Goal: Transaction & Acquisition: Book appointment/travel/reservation

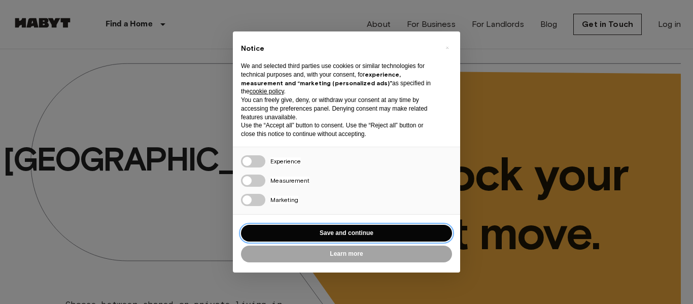
click at [329, 229] on button "Save and continue" at bounding box center [346, 233] width 211 height 17
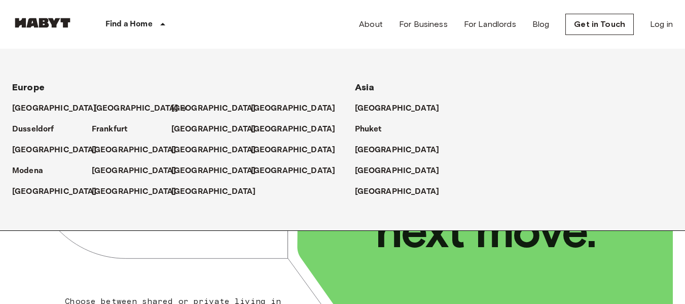
click at [113, 109] on p "[GEOGRAPHIC_DATA]" at bounding box center [136, 108] width 85 height 12
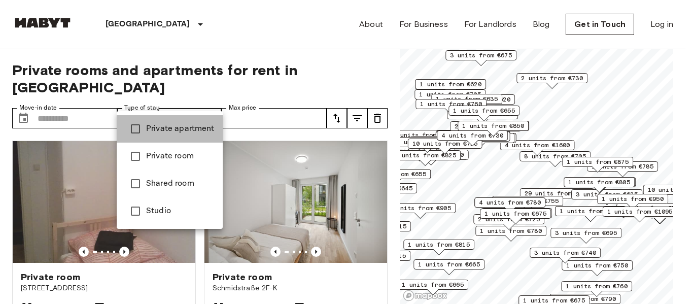
click at [181, 135] on li "Private apartment" at bounding box center [170, 128] width 106 height 27
type input "**********"
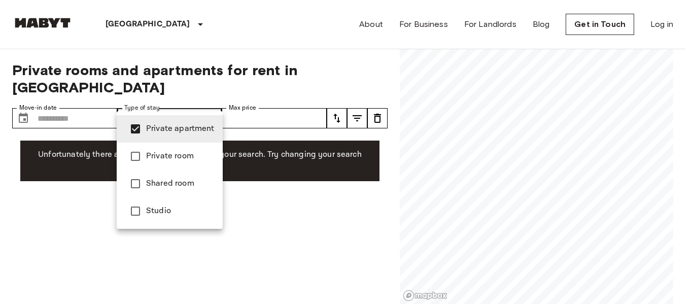
click at [174, 124] on span "Private apartment" at bounding box center [180, 129] width 68 height 12
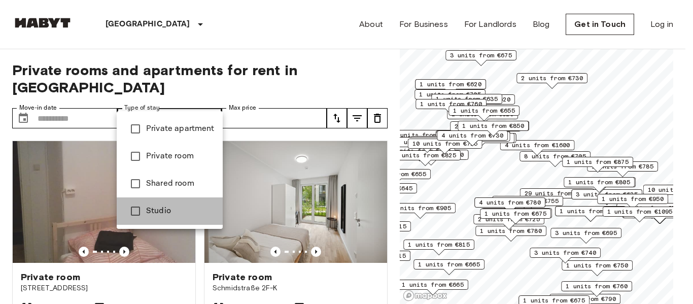
click at [155, 207] on span "Studio" at bounding box center [180, 211] width 68 height 12
type input "******"
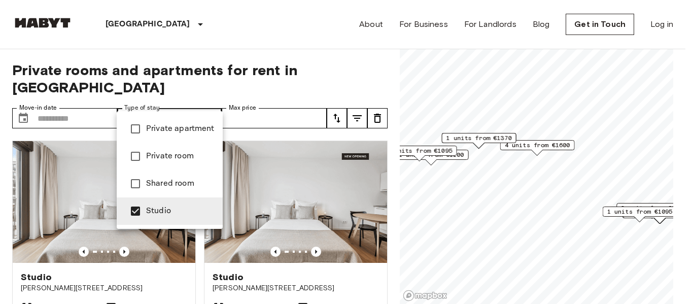
click at [253, 53] on div at bounding box center [346, 152] width 693 height 304
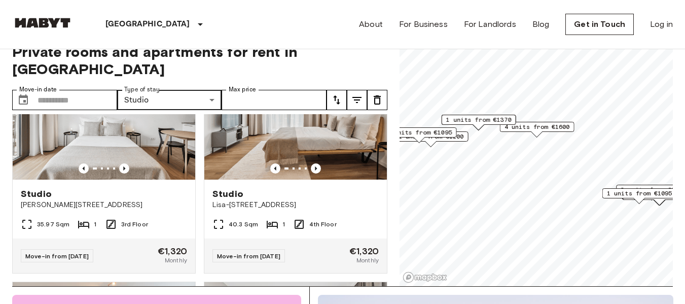
scroll to position [31, 0]
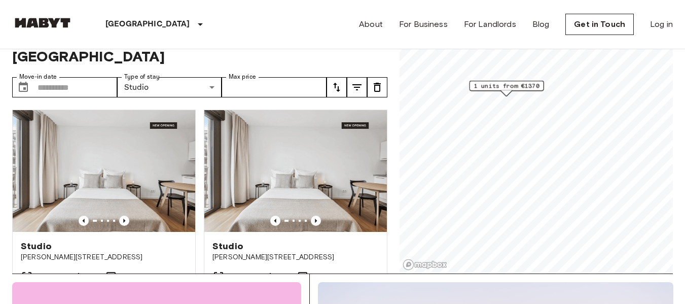
click at [495, 86] on span "1 units from €1370" at bounding box center [506, 85] width 65 height 9
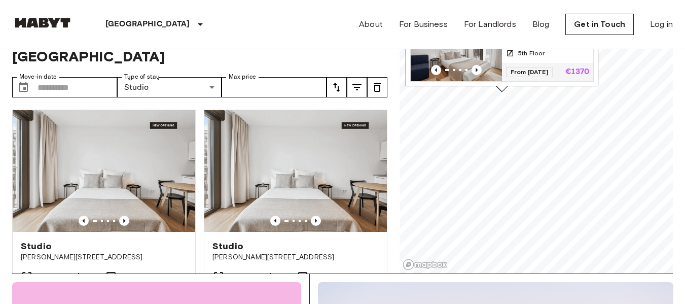
click at [515, 67] on span "From 04 Dec 25" at bounding box center [529, 72] width 47 height 10
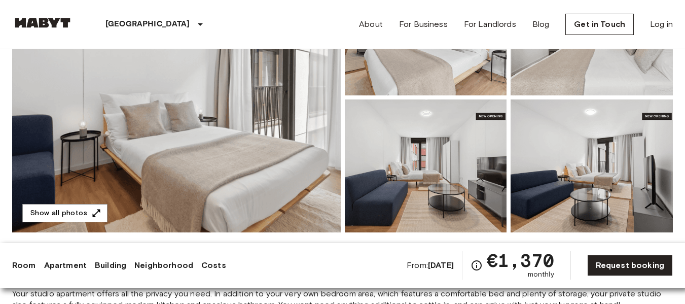
scroll to position [165, 0]
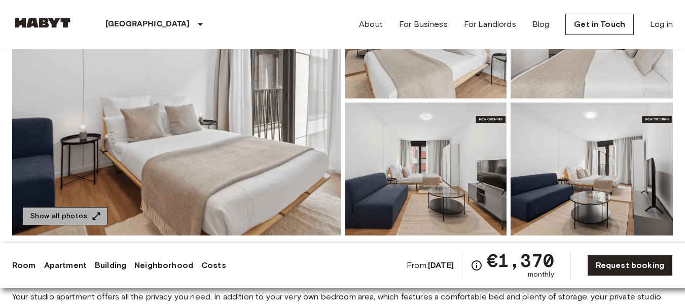
click at [65, 223] on button "Show all photos" at bounding box center [64, 216] width 85 height 19
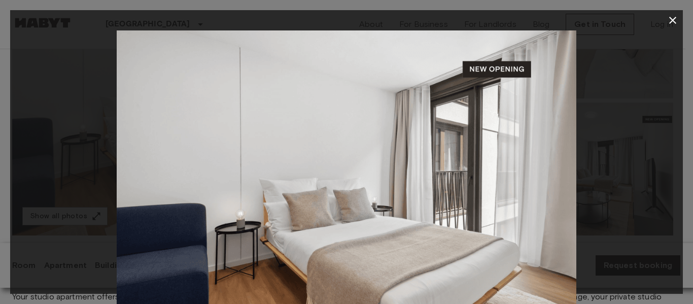
click at [597, 82] on div at bounding box center [346, 183] width 673 height 306
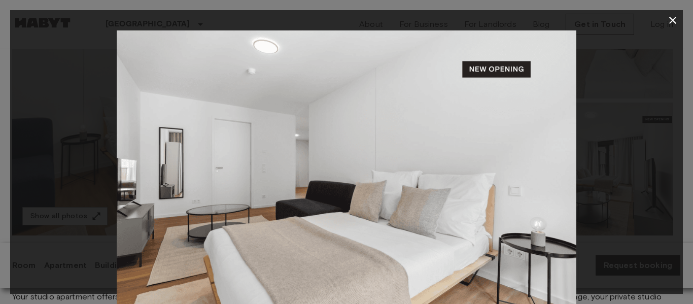
click at [620, 119] on div at bounding box center [346, 183] width 673 height 306
click at [675, 21] on icon "button" at bounding box center [672, 20] width 12 height 12
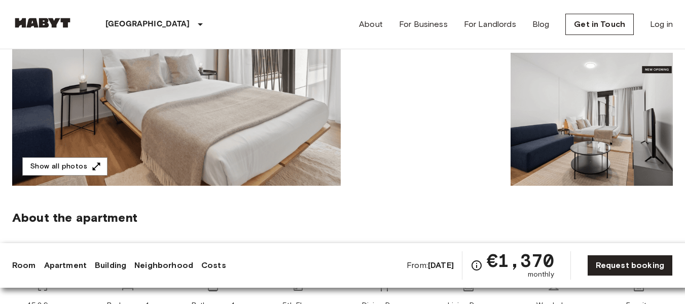
scroll to position [233, 0]
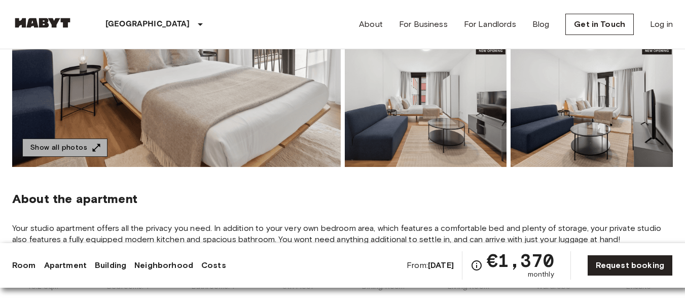
click at [91, 145] on icon "button" at bounding box center [96, 148] width 10 height 10
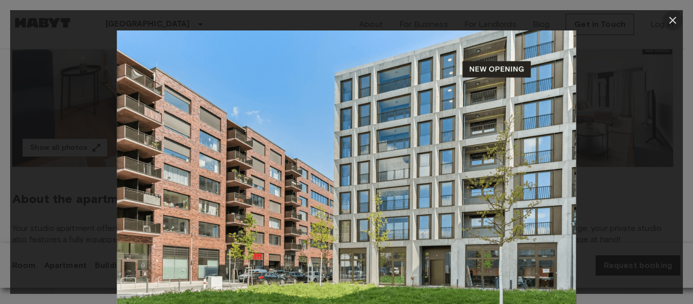
click at [670, 21] on icon "button" at bounding box center [672, 20] width 12 height 12
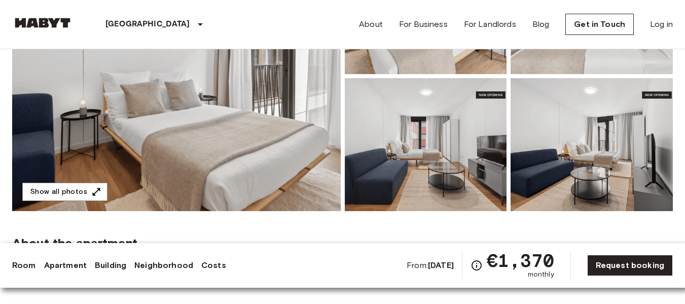
scroll to position [0, 0]
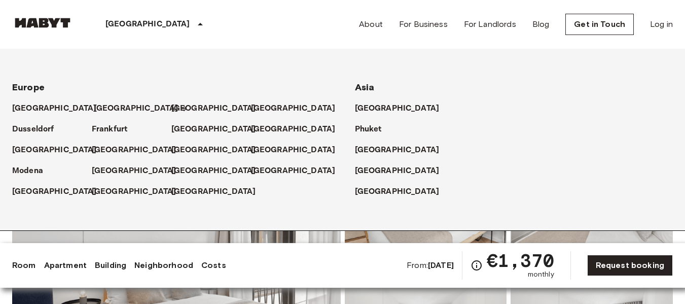
click at [102, 108] on p "[GEOGRAPHIC_DATA]" at bounding box center [136, 108] width 85 height 12
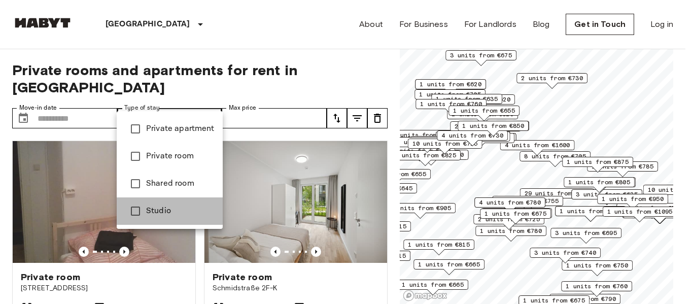
click at [162, 206] on span "Studio" at bounding box center [180, 211] width 68 height 12
type input "******"
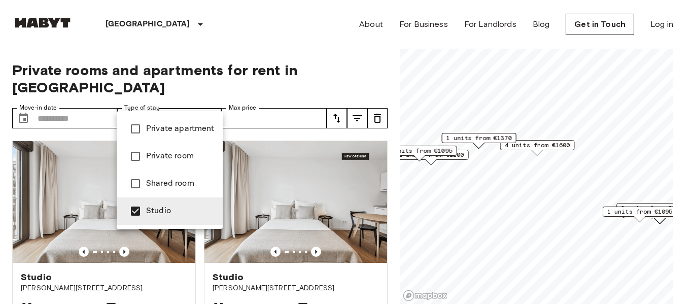
click at [0, 191] on div at bounding box center [346, 152] width 693 height 304
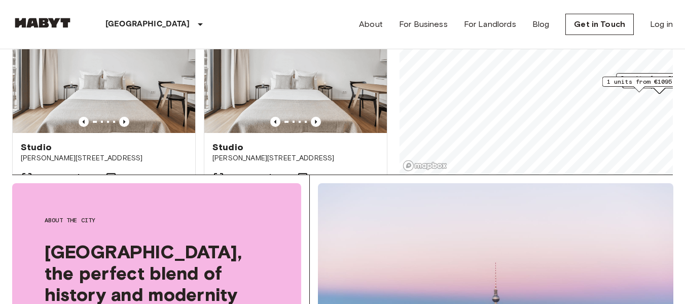
scroll to position [31, 0]
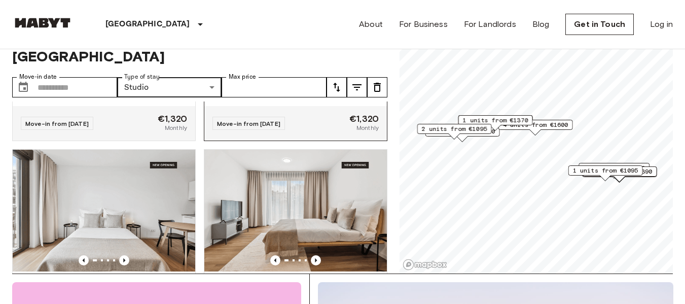
scroll to position [185, 0]
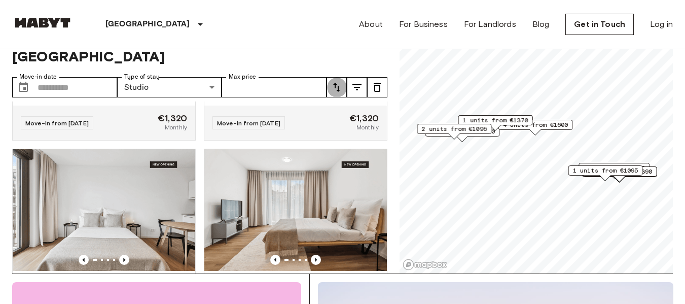
click at [337, 81] on icon "tune" at bounding box center [337, 87] width 12 height 12
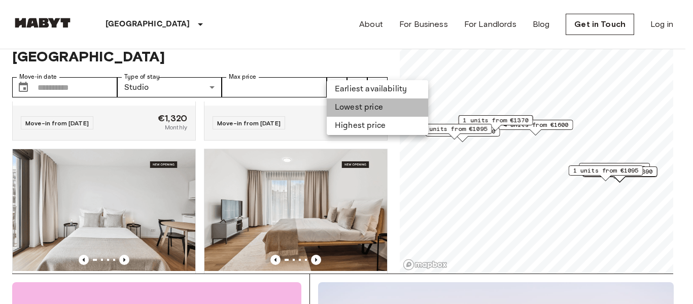
click at [354, 104] on li "Lowest price" at bounding box center [377, 107] width 101 height 18
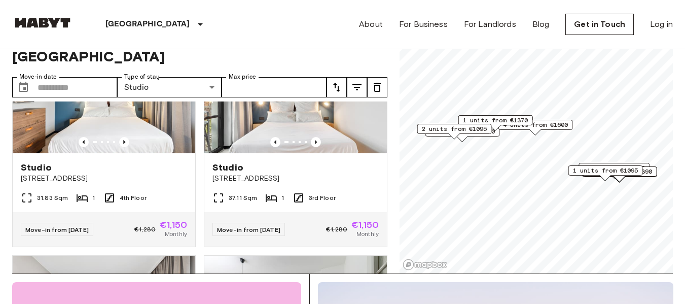
scroll to position [976, 0]
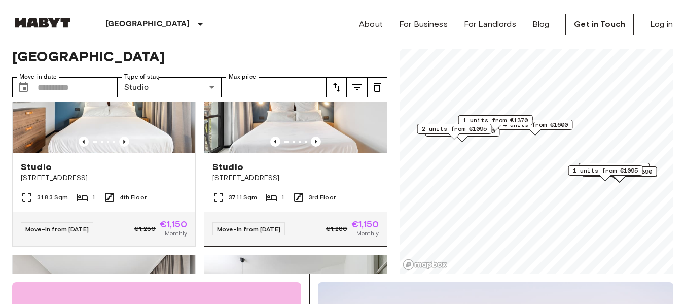
click at [356, 173] on span "[STREET_ADDRESS]" at bounding box center [296, 178] width 166 height 10
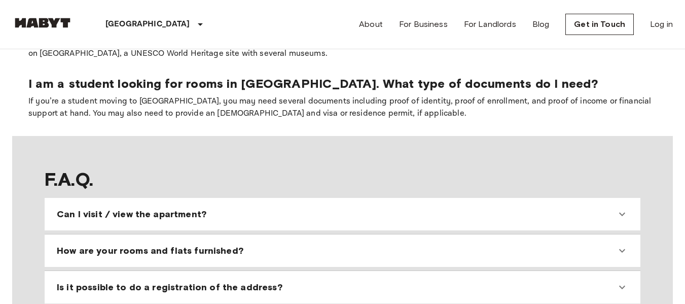
scroll to position [794, 0]
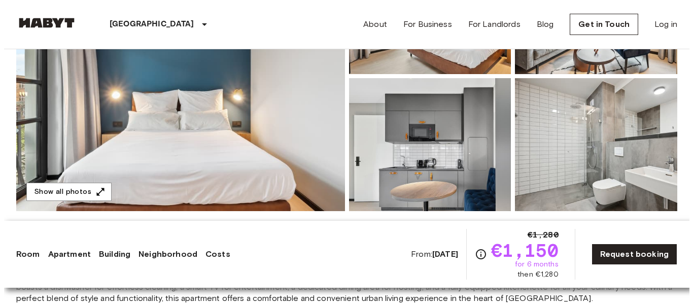
scroll to position [201, 0]
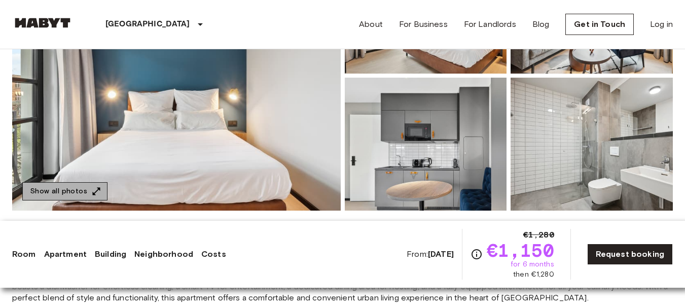
click at [86, 183] on button "Show all photos" at bounding box center [64, 191] width 85 height 19
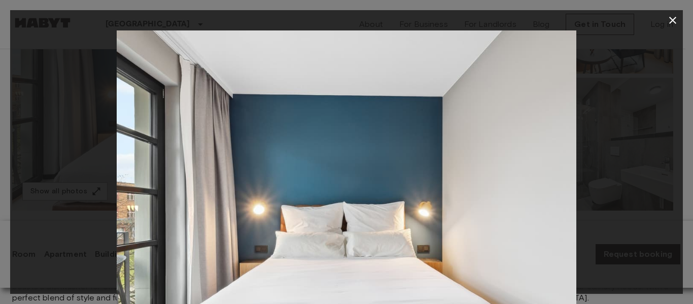
click at [610, 130] on div at bounding box center [346, 183] width 673 height 306
